Goal: Check status: Check status

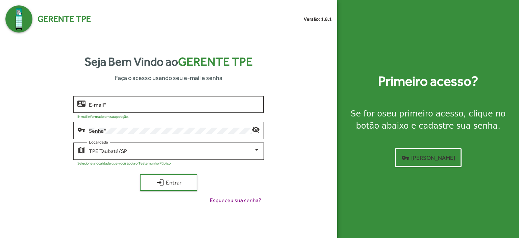
click at [96, 101] on div "E-mail *" at bounding box center [174, 103] width 171 height 19
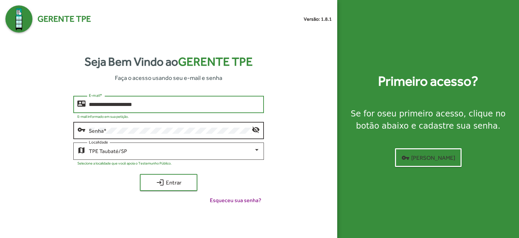
type input "**********"
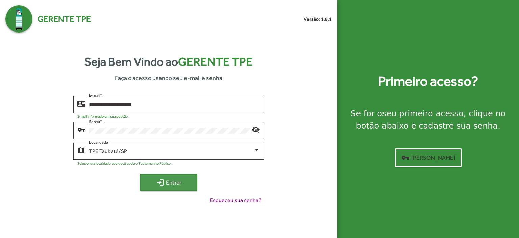
click at [170, 180] on span "login Entrar" at bounding box center [168, 182] width 45 height 12
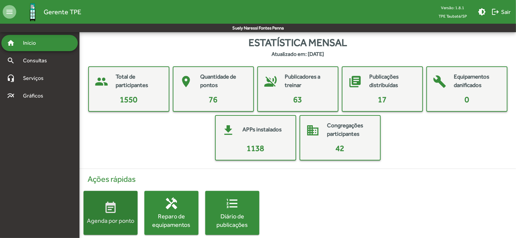
click at [126, 216] on div "Agenda por ponto" at bounding box center [110, 220] width 54 height 8
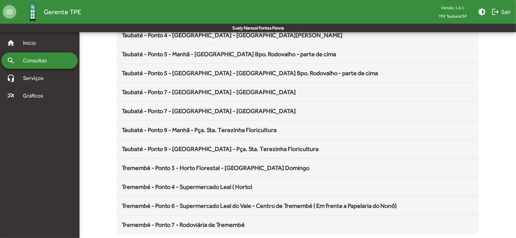
scroll to position [891, 0]
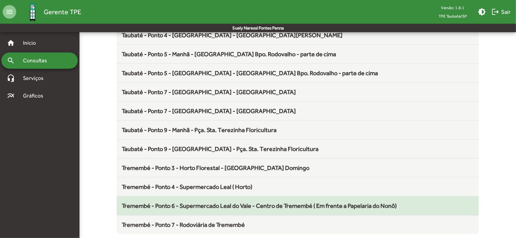
click at [269, 202] on span "Tremembé - Ponto 6 - Supermercado Leal do Vale - Centro de Tremembé ( Em frente…" at bounding box center [259, 205] width 275 height 7
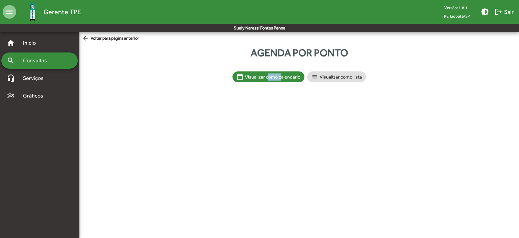
click at [269, 96] on html "menu Gerente TPE Versão: 1.8.1 TPE Taubaté/SP brightness_medium logout Sair Sue…" at bounding box center [259, 48] width 519 height 96
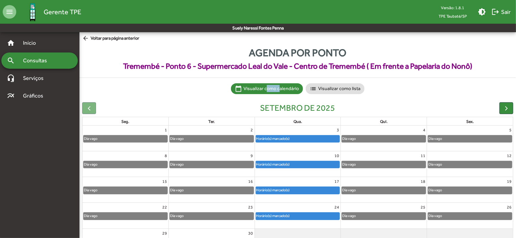
click at [307, 192] on div "Horário(s) marcado(s)" at bounding box center [298, 190] width 84 height 7
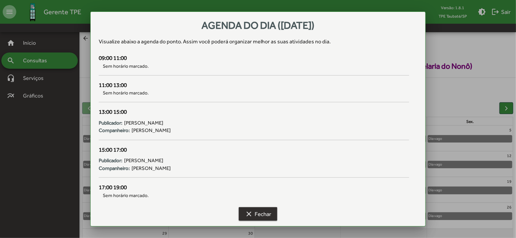
click at [254, 214] on span "clear Fechar" at bounding box center [258, 213] width 26 height 12
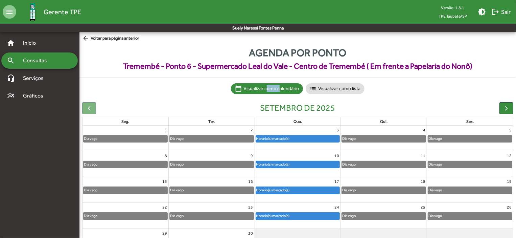
click at [369, 191] on div "Dia vago" at bounding box center [384, 190] width 84 height 7
click at [86, 37] on mat-icon "arrow_back" at bounding box center [86, 38] width 8 height 7
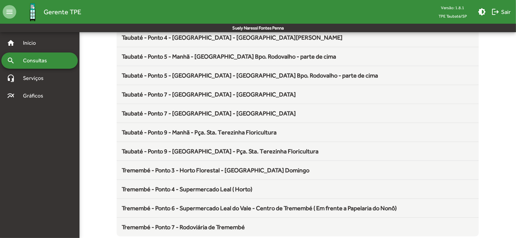
scroll to position [891, 0]
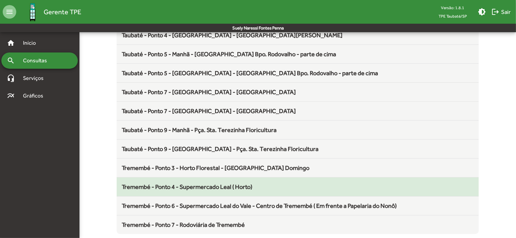
click at [227, 183] on span "Tremembé - Ponto 4 - Supermercado Leal ( Horto)" at bounding box center [187, 186] width 130 height 7
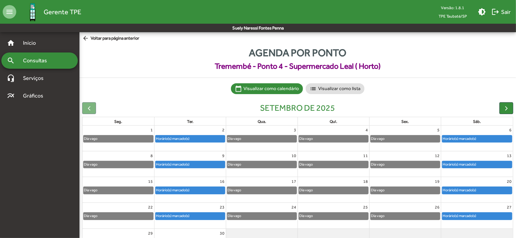
click at [200, 189] on div "Horário(s) marcado(s)" at bounding box center [189, 190] width 69 height 7
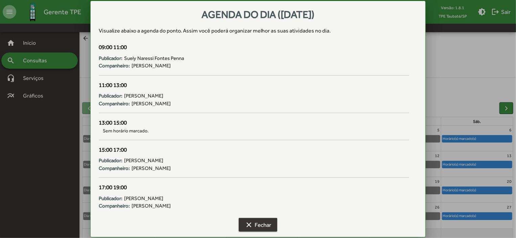
click at [265, 223] on span "clear Fechar" at bounding box center [258, 224] width 26 height 12
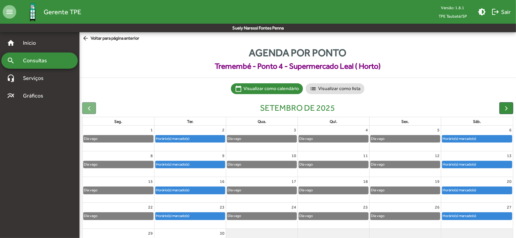
click at [279, 161] on div "Dia vago" at bounding box center [261, 164] width 69 height 7
click at [186, 189] on div "Horário(s) marcado(s)" at bounding box center [172, 190] width 34 height 6
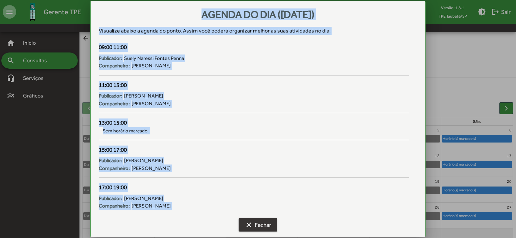
click at [260, 225] on span "clear Fechar" at bounding box center [258, 224] width 26 height 12
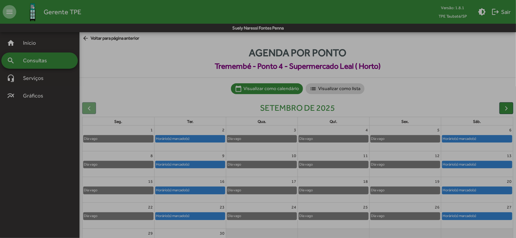
click at [260, 225] on span "clear Fechar" at bounding box center [258, 224] width 26 height 12
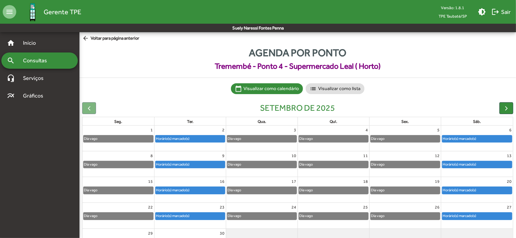
click at [84, 37] on mat-icon "arrow_back" at bounding box center [86, 38] width 8 height 7
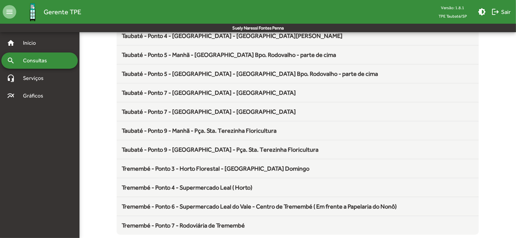
scroll to position [891, 0]
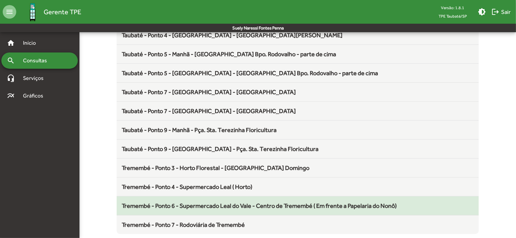
click at [281, 205] on div "Tremembé - Ponto 6 - Supermercado Leal do Vale - Centro de Tremembé ( Em frente…" at bounding box center [297, 205] width 351 height 9
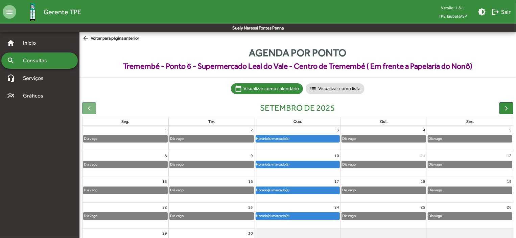
click at [297, 188] on div "Horário(s) marcado(s)" at bounding box center [298, 190] width 84 height 7
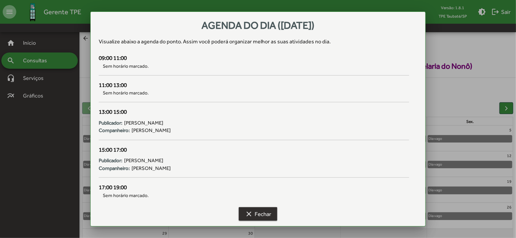
click at [261, 212] on span "clear Fechar" at bounding box center [258, 213] width 26 height 12
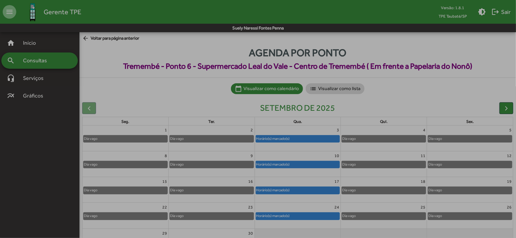
click at [261, 212] on span "clear Fechar" at bounding box center [258, 213] width 26 height 12
